Goal: Transaction & Acquisition: Purchase product/service

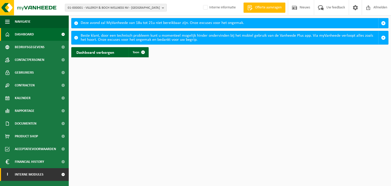
click at [21, 173] on span "Interne modules" at bounding box center [29, 174] width 29 height 13
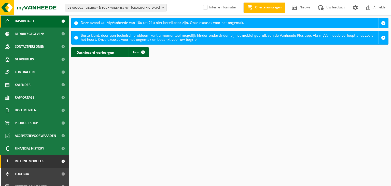
scroll to position [20, 0]
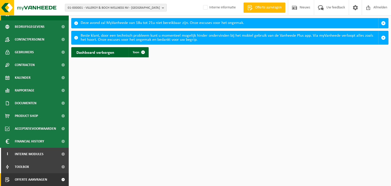
click at [23, 181] on span "Offerte aanvragen" at bounding box center [31, 179] width 32 height 13
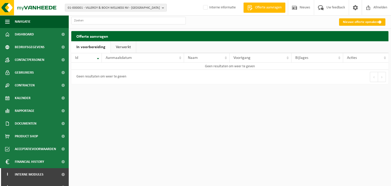
click at [367, 18] on link "Nieuwe offerte opmaken" at bounding box center [362, 21] width 46 height 7
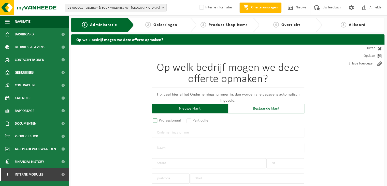
click at [155, 121] on label "Professioneel" at bounding box center [167, 120] width 31 height 7
click at [160, 121] on input "Professioneel" at bounding box center [161, 120] width 3 height 3
radio input "true"
click at [158, 133] on input "text" at bounding box center [228, 132] width 153 height 10
type input "1004.989.581"
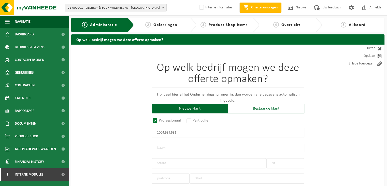
radio input "true"
type input "1004989581"
type input "DEMUYNCK, BRAM"
type input "HEIRWEG(KOR)"
type input "143"
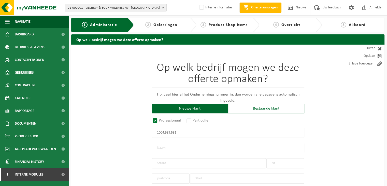
type input "8500"
type input "KORTRIJK"
select select "D"
type input "DEMUYNCK, BRAM"
type input "HEIRWEG(KOR)"
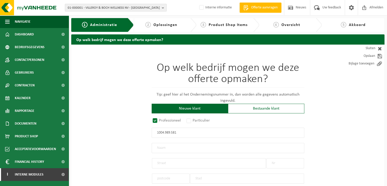
type input "143"
type input "8500"
type input "KORTRIJK"
type input "2354564538"
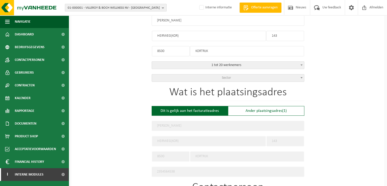
scroll to position [153, 0]
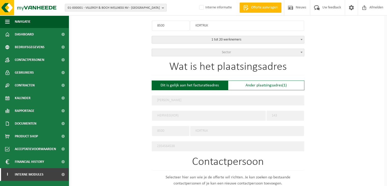
type input "1004989581"
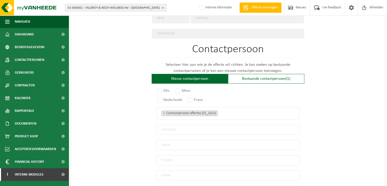
scroll to position [280, 0]
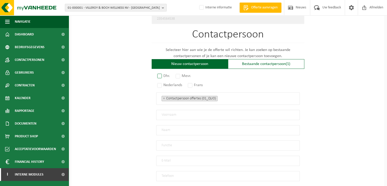
click at [159, 73] on label "Dhr." at bounding box center [163, 75] width 15 height 7
radio input "true"
click at [158, 83] on label "Nederlands" at bounding box center [169, 84] width 27 height 7
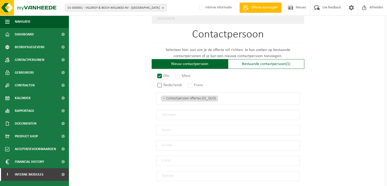
radio input "true"
click at [167, 110] on input "text" at bounding box center [227, 115] width 143 height 10
paste input "Bram Demuynck"
drag, startPoint x: 188, startPoint y: 112, endPoint x: 170, endPoint y: 112, distance: 17.8
click at [170, 112] on input "Bram Demuynck" at bounding box center [227, 115] width 143 height 10
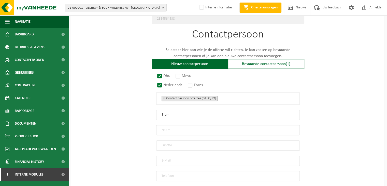
type input "Bram"
click at [167, 127] on input "text" at bounding box center [227, 130] width 143 height 10
paste input "Demuynck"
type input "Demuynck"
click at [164, 146] on input "text" at bounding box center [227, 145] width 143 height 10
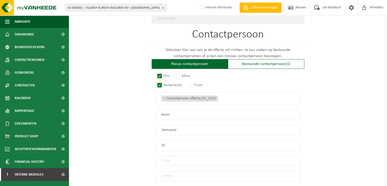
type input "Z"
type input "zaakvoerder"
click at [181, 160] on input "email" at bounding box center [227, 160] width 143 height 10
paste input "bdtimmerwerken@hotmail.com"
type input "bdtimmerwerken@hotmail.com"
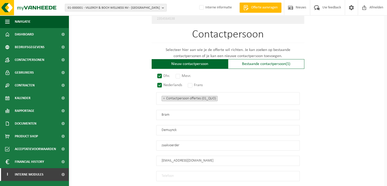
drag, startPoint x: 170, startPoint y: 175, endPoint x: 164, endPoint y: 159, distance: 16.6
click at [170, 175] on input "tel" at bounding box center [227, 176] width 143 height 10
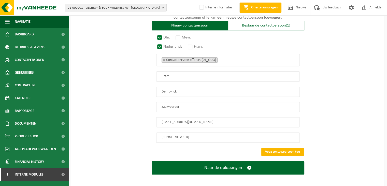
type input "+32 496 29 44 71"
click at [284, 149] on button "Voeg contactpersoon toe" at bounding box center [282, 152] width 42 height 8
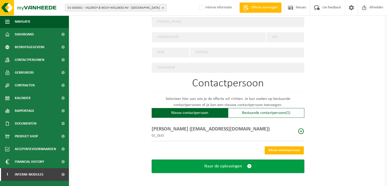
click at [233, 165] on span "Naar de oplossingen" at bounding box center [223, 165] width 38 height 5
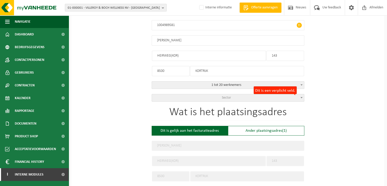
click at [210, 95] on span "Sector" at bounding box center [228, 97] width 152 height 7
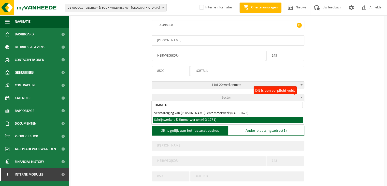
type input "TIMMER"
select select "1271"
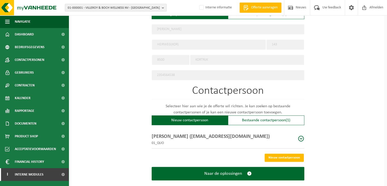
scroll to position [231, 0]
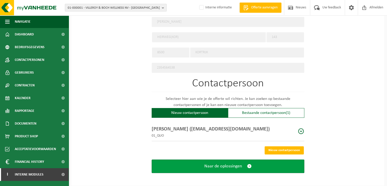
click at [227, 165] on span "Naar de oplossingen" at bounding box center [223, 165] width 38 height 5
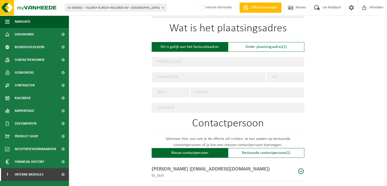
scroll to position [155, 0]
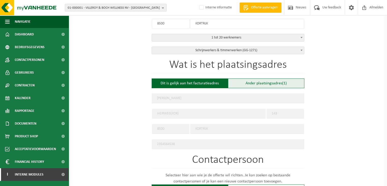
click at [274, 82] on div "Ander plaatsingsadres (1)" at bounding box center [266, 83] width 76 height 10
type input "Werf -"
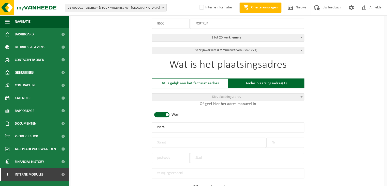
click at [157, 113] on span at bounding box center [161, 114] width 15 height 5
click at [164, 144] on input "text" at bounding box center [209, 142] width 114 height 10
type input "Heerweg"
type input "23"
drag, startPoint x: 157, startPoint y: 126, endPoint x: 133, endPoint y: 118, distance: 25.7
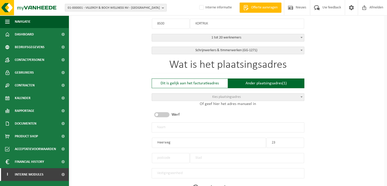
click at [157, 126] on input "text" at bounding box center [228, 127] width 153 height 10
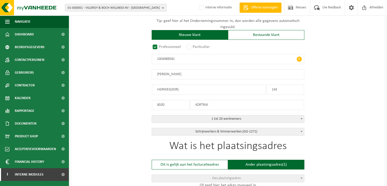
scroll to position [27, 0]
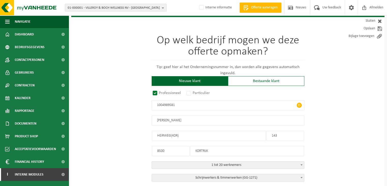
drag, startPoint x: 190, startPoint y: 122, endPoint x: 143, endPoint y: 121, distance: 47.3
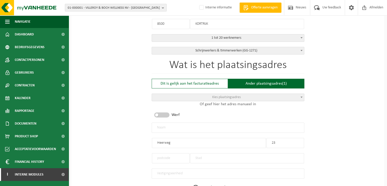
scroll to position [155, 0]
type input "DEMUYNCK, BRAM"
type input "HEIRWEG(KOR)"
type input "143"
type input "8500"
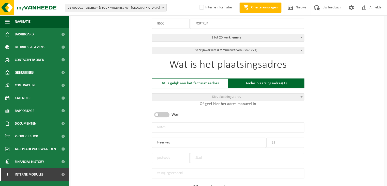
type input "KORTRIJK"
type input "2354564538"
click at [171, 129] on input "DEMUYNCK, BRAM" at bounding box center [228, 127] width 153 height 10
paste input "DEMUYNCK, BRAM"
drag, startPoint x: 148, startPoint y: 123, endPoint x: 137, endPoint y: 122, distance: 10.2
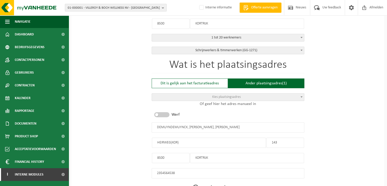
click at [137, 122] on div "Op welk bedrijf mogen we deze offerte opmaken? Tip: geef hier al het Ondernemin…" at bounding box center [227, 90] width 313 height 401
paste input "text"
type input "DEMUYNCK, BRAM"
drag, startPoint x: 186, startPoint y: 141, endPoint x: 128, endPoint y: 135, distance: 57.6
click at [128, 135] on div "Op welk bedrijf mogen we deze offerte opmaken? Tip: geef hier al het Ondernemin…" at bounding box center [227, 90] width 313 height 401
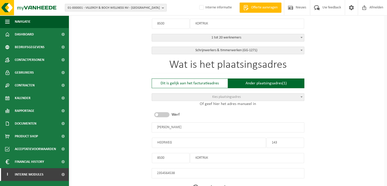
type input "HEERWEG"
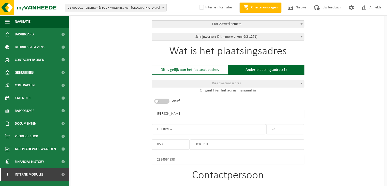
scroll to position [180, 0]
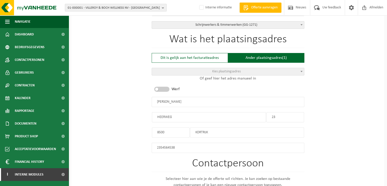
drag, startPoint x: 274, startPoint y: 116, endPoint x: 255, endPoint y: 116, distance: 19.1
click at [255, 116] on div "Wat is het plaatsingsadres Dit is gelijk aan het facturatieadres Ander plaatsin…" at bounding box center [228, 93] width 153 height 119
type input "93"
click at [213, 132] on input "KORTRIJK" at bounding box center [247, 132] width 114 height 10
drag, startPoint x: 218, startPoint y: 132, endPoint x: 144, endPoint y: 130, distance: 74.8
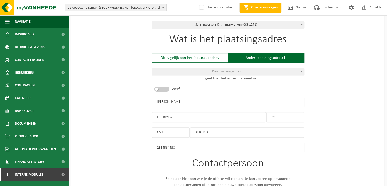
click at [144, 130] on div "Op welk bedrijf mogen we deze offerte opmaken? Tip: geef hier al het Ondernemin…" at bounding box center [227, 64] width 313 height 401
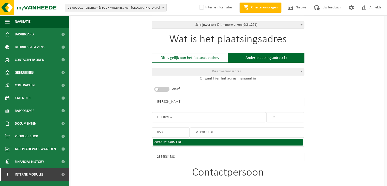
type input "MOORSLEDE"
click at [160, 140] on div "8890 - MOORSLEDE" at bounding box center [227, 142] width 147 height 4
type input "8890"
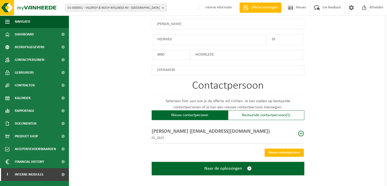
scroll to position [260, 0]
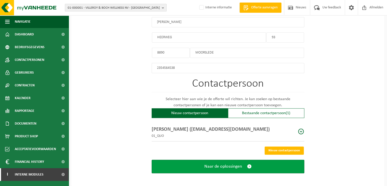
click at [216, 166] on button "Naar de oplossingen" at bounding box center [228, 165] width 153 height 13
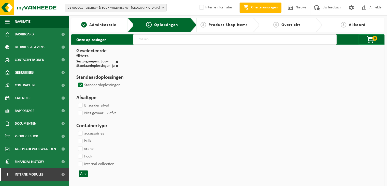
select select
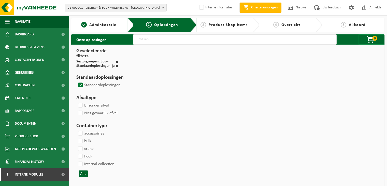
select select
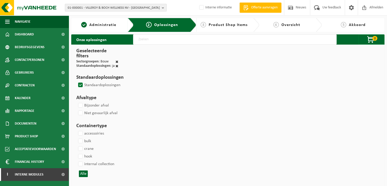
select select
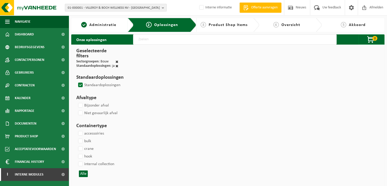
select select
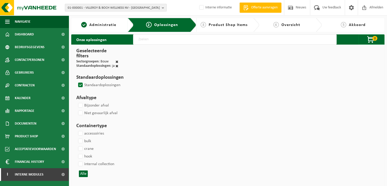
select select
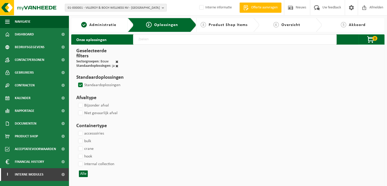
select select
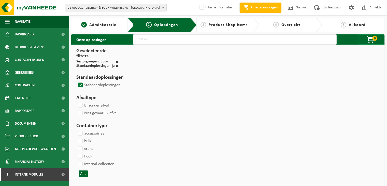
select select
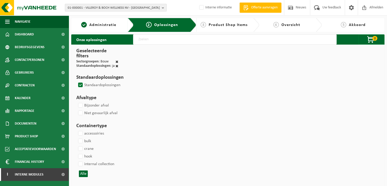
select select
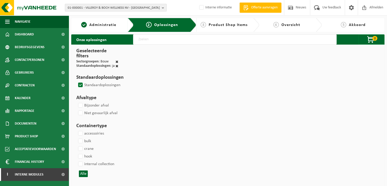
select select
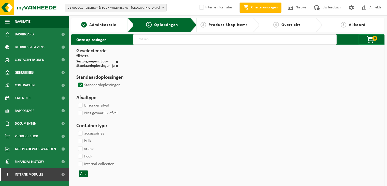
select select
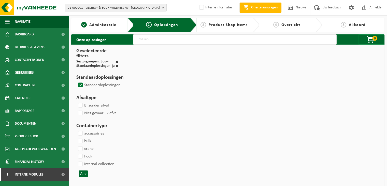
select select
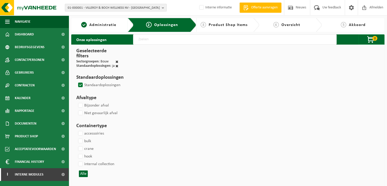
select select
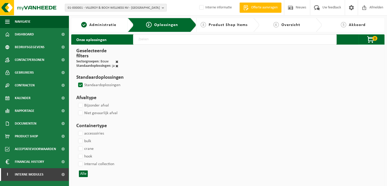
select select
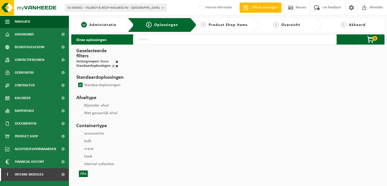
select select
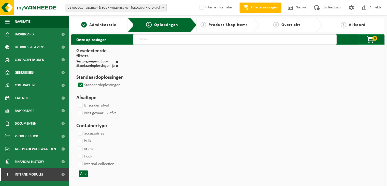
select select
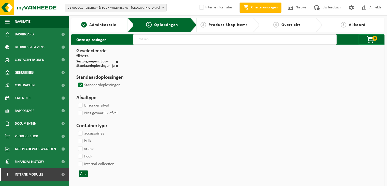
select select
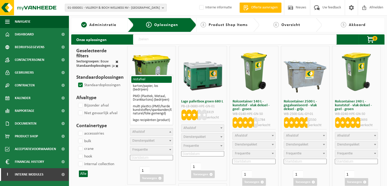
click at [149, 130] on span "Afvalstof" at bounding box center [151, 131] width 42 height 7
select select "29"
select select
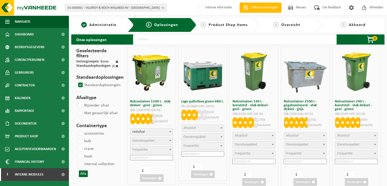
select select
click at [148, 139] on span "Dienstenpakket" at bounding box center [143, 141] width 22 height 4
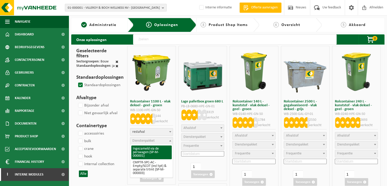
select select "2"
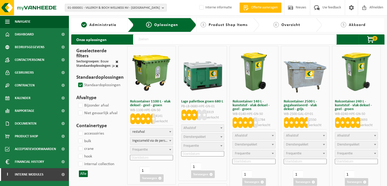
click at [142, 150] on span "Frequentie" at bounding box center [140, 150] width 16 height 4
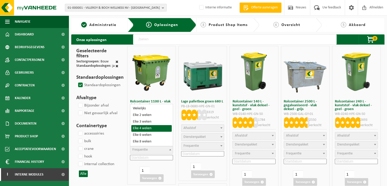
select select "15"
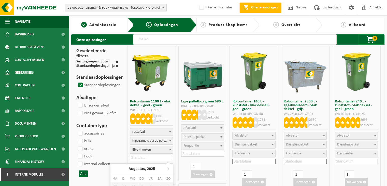
click at [140, 156] on input at bounding box center [151, 157] width 43 height 5
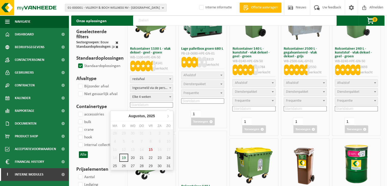
scroll to position [76, 0]
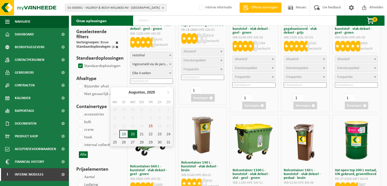
click at [133, 135] on div "20" at bounding box center [132, 134] width 9 height 8
type input "2025-08-20"
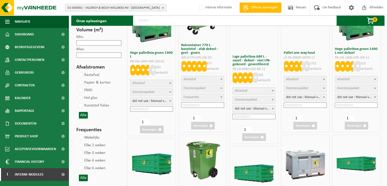
scroll to position [458, 0]
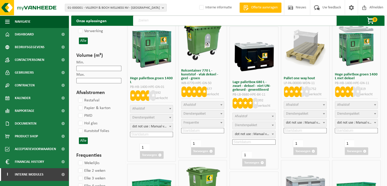
click at [141, 109] on span "Afvalstof" at bounding box center [138, 109] width 12 height 4
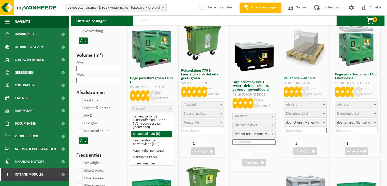
select select "28"
select select
select select "29"
select select "25"
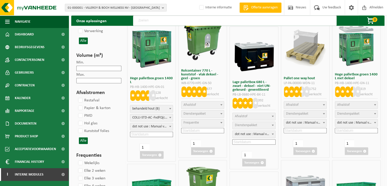
click at [170, 126] on b at bounding box center [170, 126] width 2 height 1
click at [142, 134] on input at bounding box center [151, 133] width 43 height 5
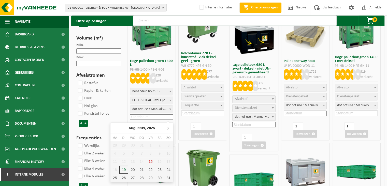
scroll to position [483, 0]
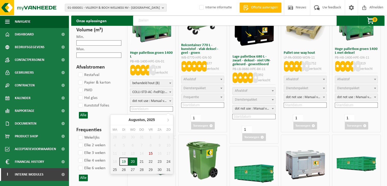
click at [132, 162] on div "20" at bounding box center [132, 161] width 9 height 8
type input "2025-08-20"
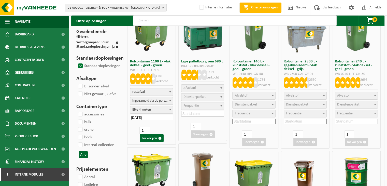
scroll to position [0, 0]
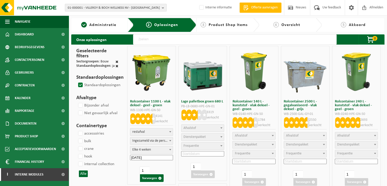
click at [232, 28] on div "3 Product Shop Items" at bounding box center [227, 25] width 63 height 14
click at [225, 21] on div "3 Product Shop Items" at bounding box center [227, 25] width 63 height 14
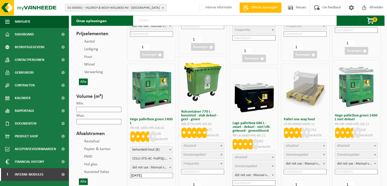
scroll to position [447, 0]
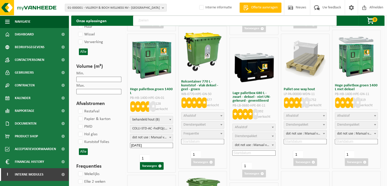
click at [170, 138] on span at bounding box center [170, 137] width 5 height 7
click at [152, 165] on button "Toevoegen" at bounding box center [152, 166] width 24 height 8
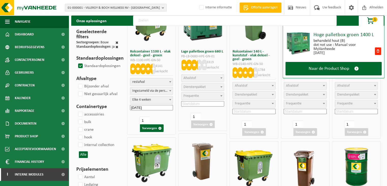
scroll to position [51, 0]
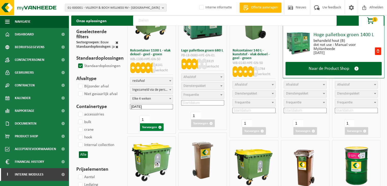
click at [143, 127] on button "Toevoegen" at bounding box center [152, 127] width 24 height 8
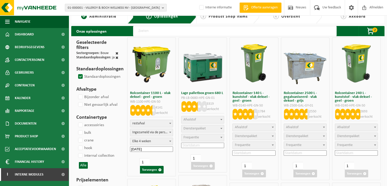
scroll to position [0, 0]
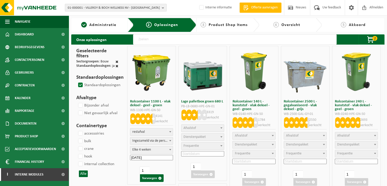
click at [214, 23] on span "Product Shop Items" at bounding box center [228, 25] width 39 height 4
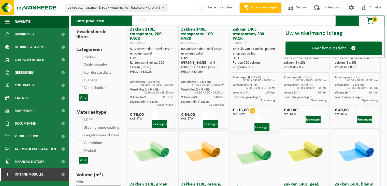
scroll to position [76, 0]
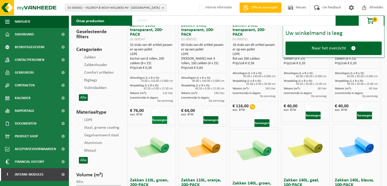
click at [163, 116] on button "Toevoegen" at bounding box center [159, 120] width 15 height 8
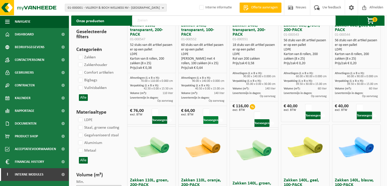
click at [207, 116] on button "Toevoegen" at bounding box center [210, 120] width 15 height 8
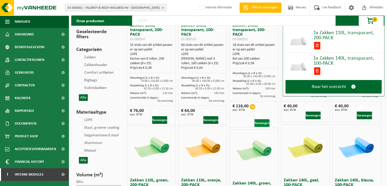
click at [260, 119] on button "Toevoegen" at bounding box center [261, 123] width 15 height 8
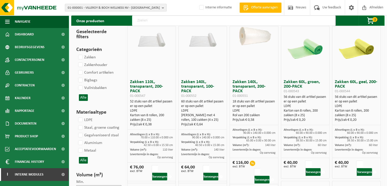
scroll to position [0, 0]
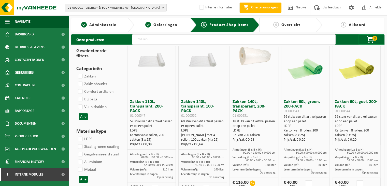
click at [290, 26] on span "Overzicht" at bounding box center [290, 25] width 19 height 4
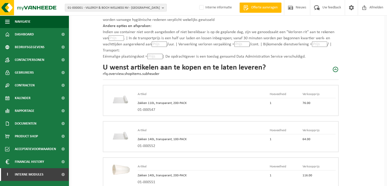
scroll to position [410, 0]
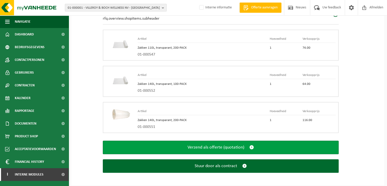
click at [188, 147] on span "Verzend als offerte (quotation)" at bounding box center [215, 146] width 57 height 5
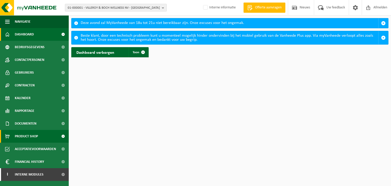
click at [25, 139] on span "Product Shop" at bounding box center [26, 136] width 23 height 13
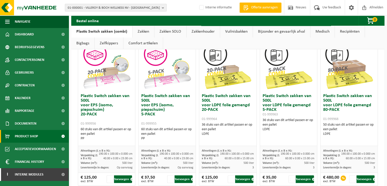
scroll to position [203, 0]
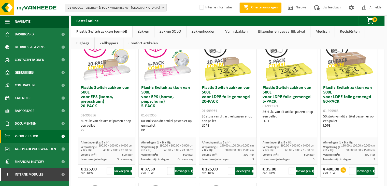
drag, startPoint x: 80, startPoint y: 51, endPoint x: 194, endPoint y: 171, distance: 165.5
click at [194, 171] on div "Plastic Switch zakken van 300L voor harde kunststoffen 20-PACK 01-999950 60 stu…" at bounding box center [227, 102] width 303 height 456
copy div "Plastic Switch zakken van 500L voor EPS (isomo, piepschuim) 20-PACK 01-999956 6…"
